Goal: Navigation & Orientation: Understand site structure

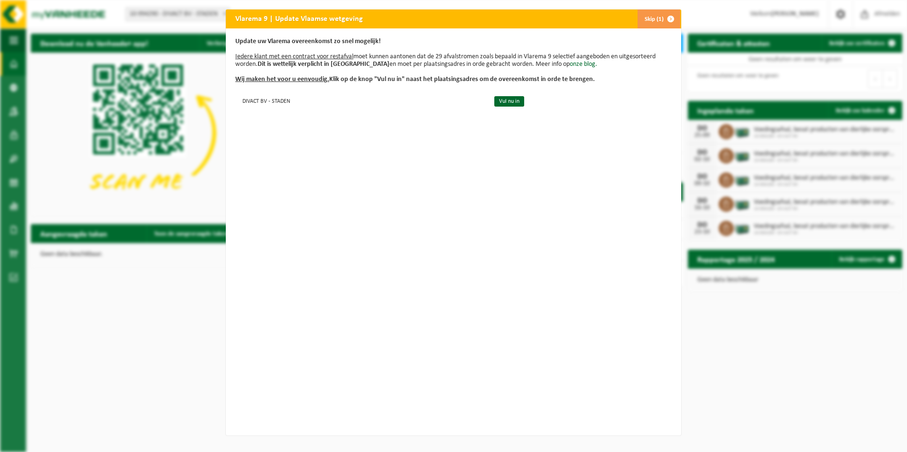
click at [648, 20] on button "Skip (1)" at bounding box center [658, 18] width 43 height 19
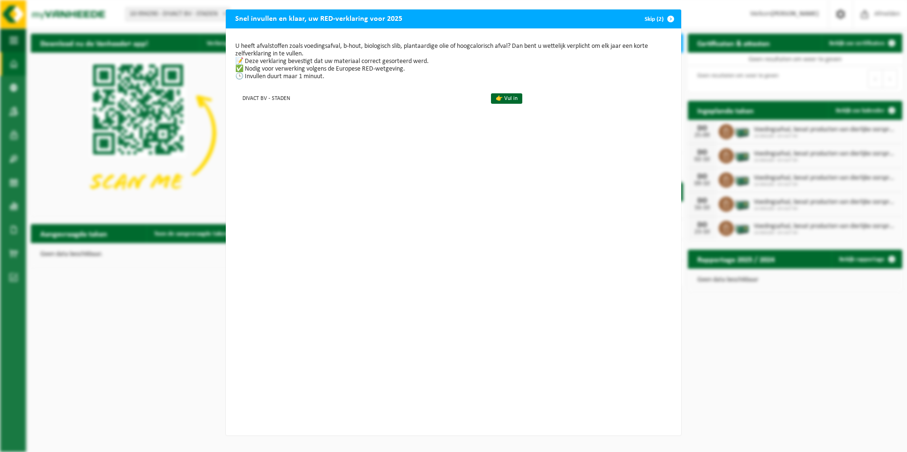
click at [650, 21] on button "Skip (2)" at bounding box center [658, 18] width 43 height 19
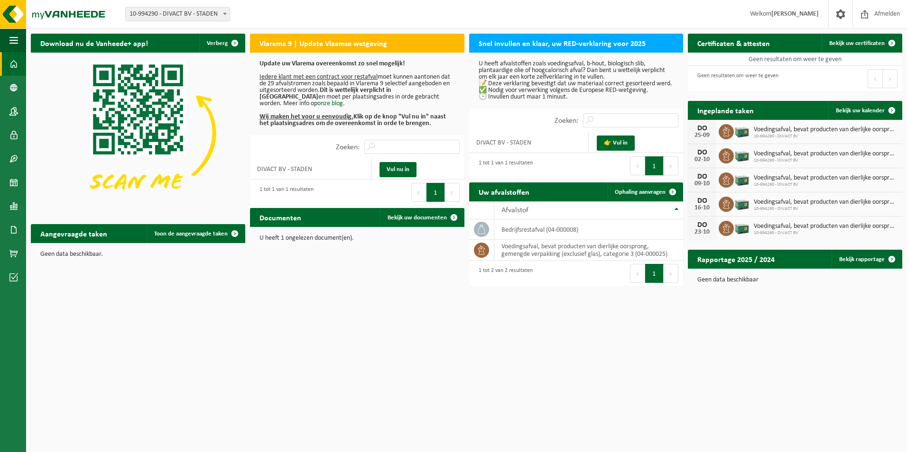
click at [740, 131] on img at bounding box center [742, 131] width 16 height 16
click at [854, 112] on span "Bekijk uw kalender" at bounding box center [860, 111] width 49 height 6
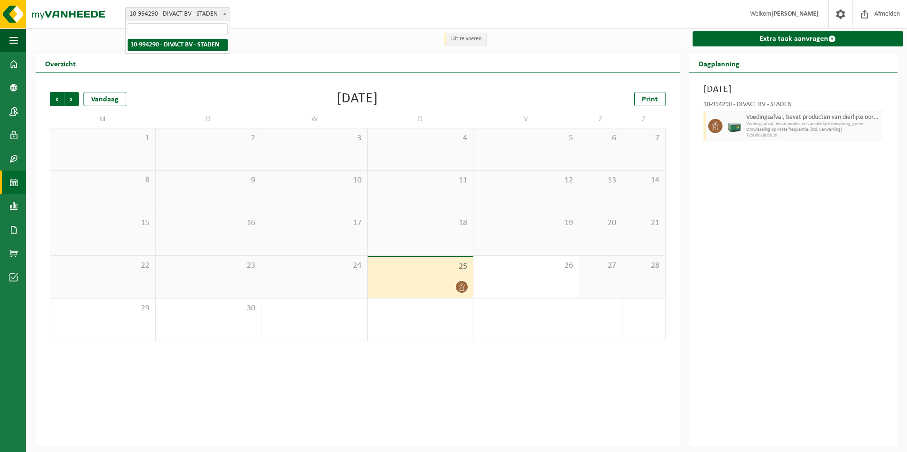
click at [172, 17] on span "10-994290 - DIVACT BV - STADEN" at bounding box center [178, 14] width 104 height 13
click at [765, 227] on div "Donderdag 25 september 2025 10-994290 - DIVACT BV - STADEN Voedingsafval, bevat…" at bounding box center [793, 260] width 208 height 374
click at [716, 126] on icon at bounding box center [715, 126] width 9 height 9
click at [749, 120] on span "Voedingsafval, bevat producten van dierlijke oorsprong, gemengde verpakking (ex…" at bounding box center [813, 118] width 134 height 8
click at [736, 128] on img at bounding box center [734, 126] width 14 height 14
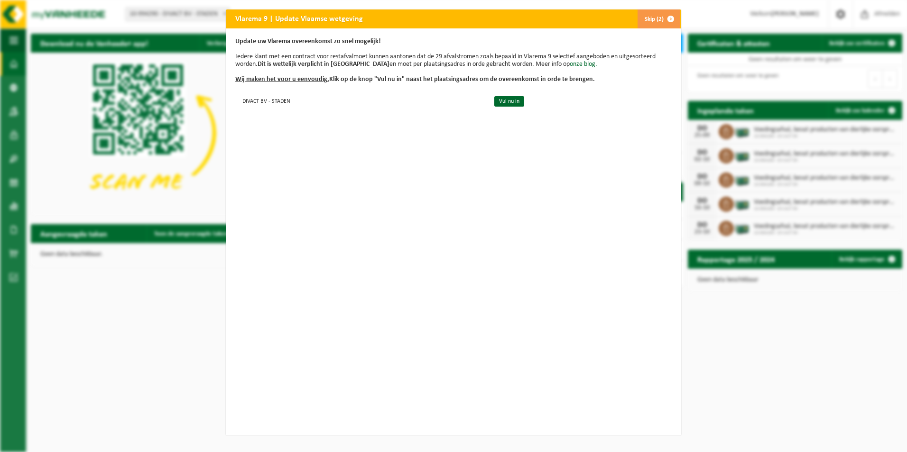
click at [821, 365] on div "Vlarema 9 | Update Vlaamse wetgeving Skip (2) Update uw Vlarema overeenkomst zo…" at bounding box center [453, 226] width 907 height 452
click at [648, 23] on button "Skip (2)" at bounding box center [658, 18] width 43 height 19
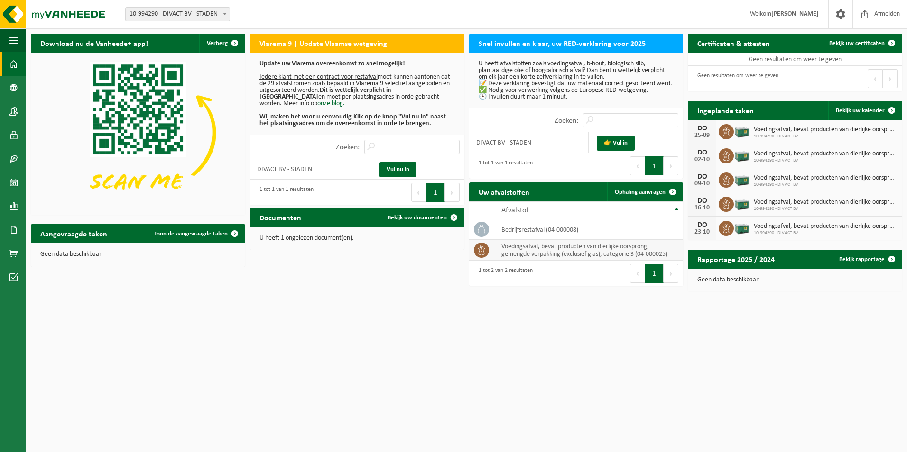
click at [480, 249] on icon at bounding box center [481, 249] width 7 height 9
click at [13, 37] on span "button" at bounding box center [13, 40] width 9 height 24
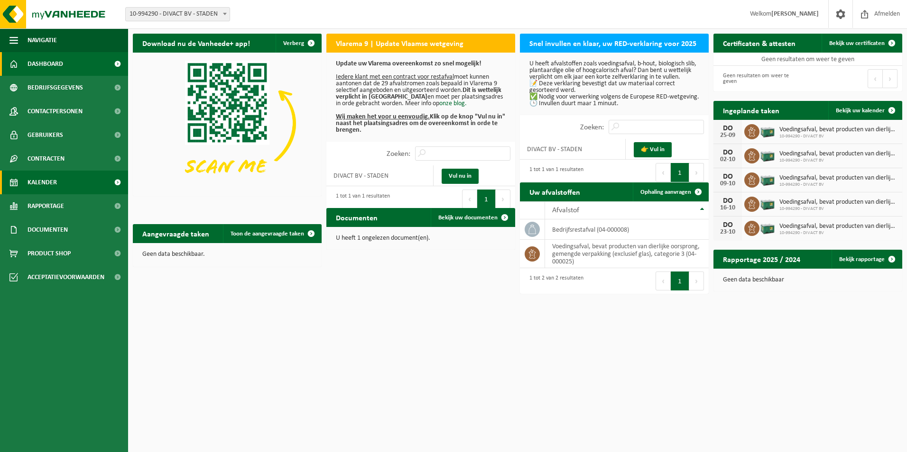
click at [35, 180] on span "Kalender" at bounding box center [42, 183] width 29 height 24
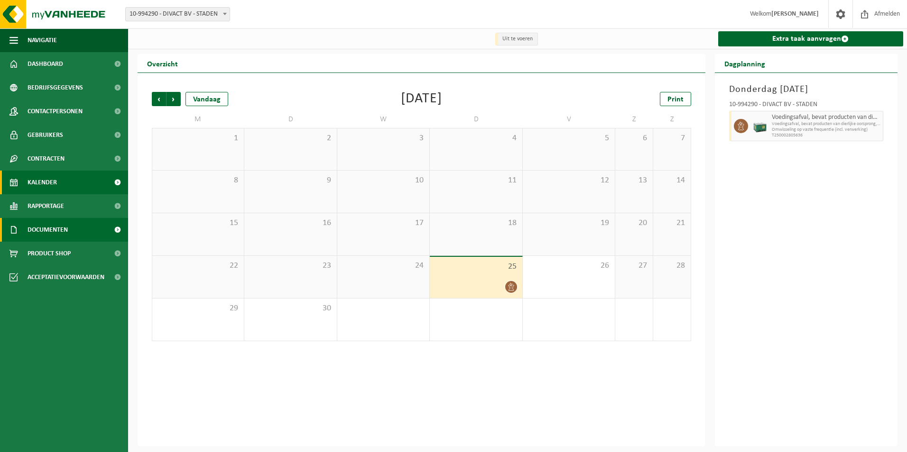
click at [43, 230] on span "Documenten" at bounding box center [48, 230] width 40 height 24
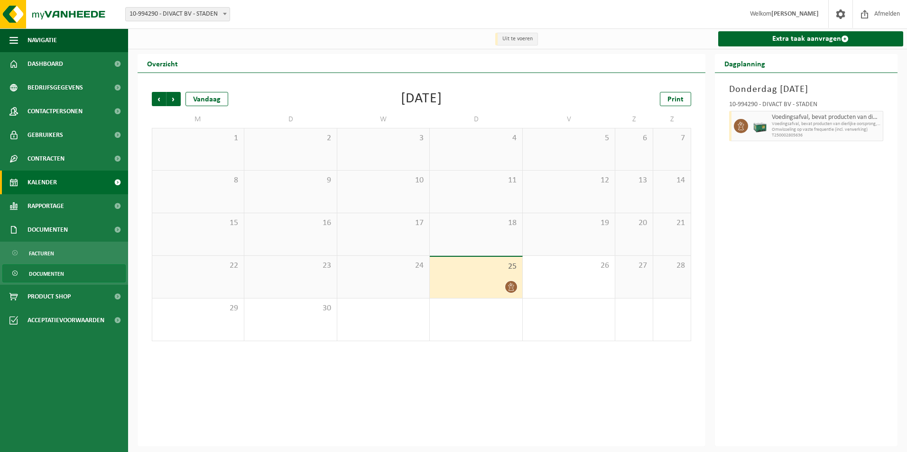
click at [37, 269] on span "Documenten" at bounding box center [46, 274] width 35 height 18
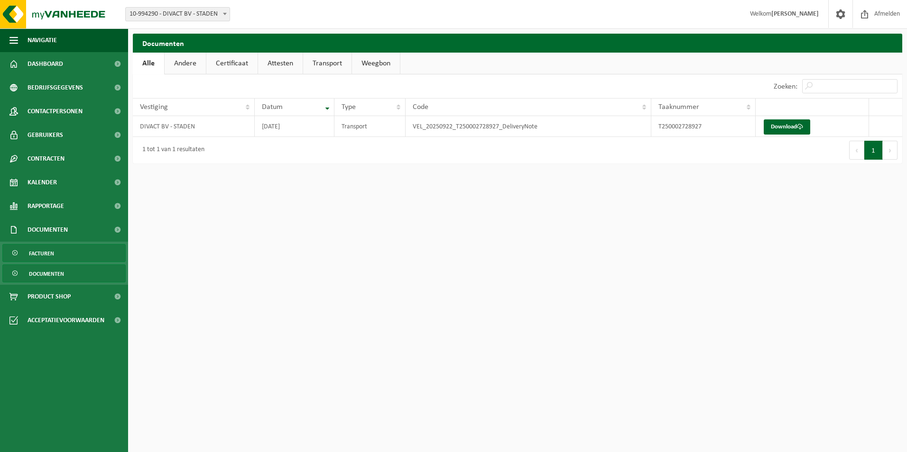
click at [48, 253] on span "Facturen" at bounding box center [41, 254] width 25 height 18
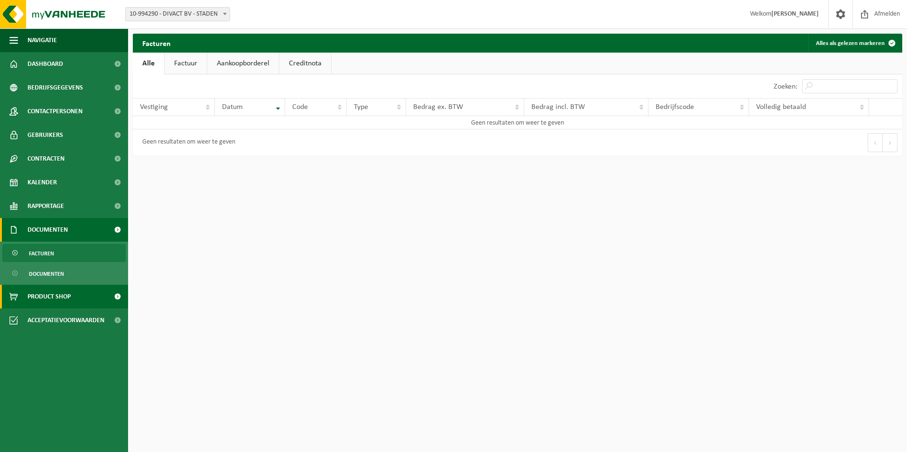
click at [42, 291] on span "Product Shop" at bounding box center [49, 297] width 43 height 24
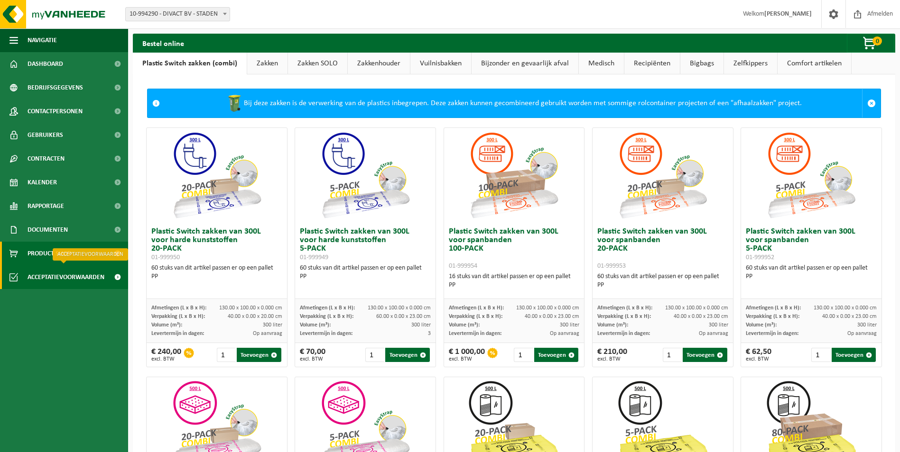
click at [51, 275] on span "Acceptatievoorwaarden" at bounding box center [66, 278] width 77 height 24
